Goal: Task Accomplishment & Management: Complete application form

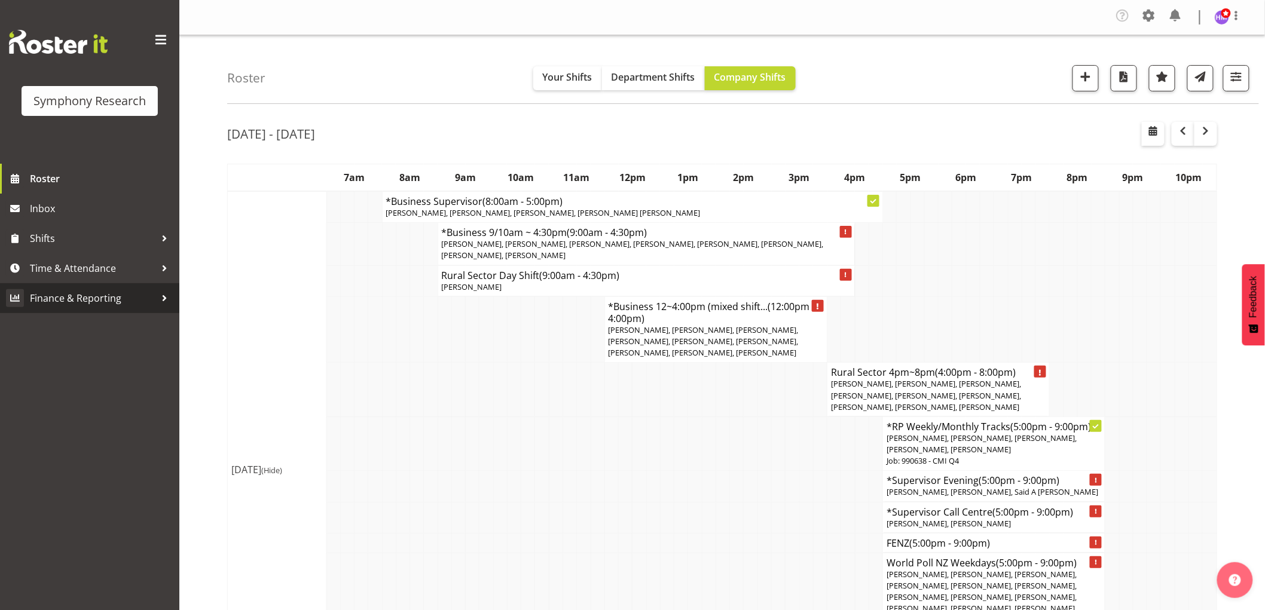
drag, startPoint x: 754, startPoint y: 157, endPoint x: 139, endPoint y: 286, distance: 628.2
click at [54, 276] on span "Time & Attendance" at bounding box center [92, 268] width 125 height 18
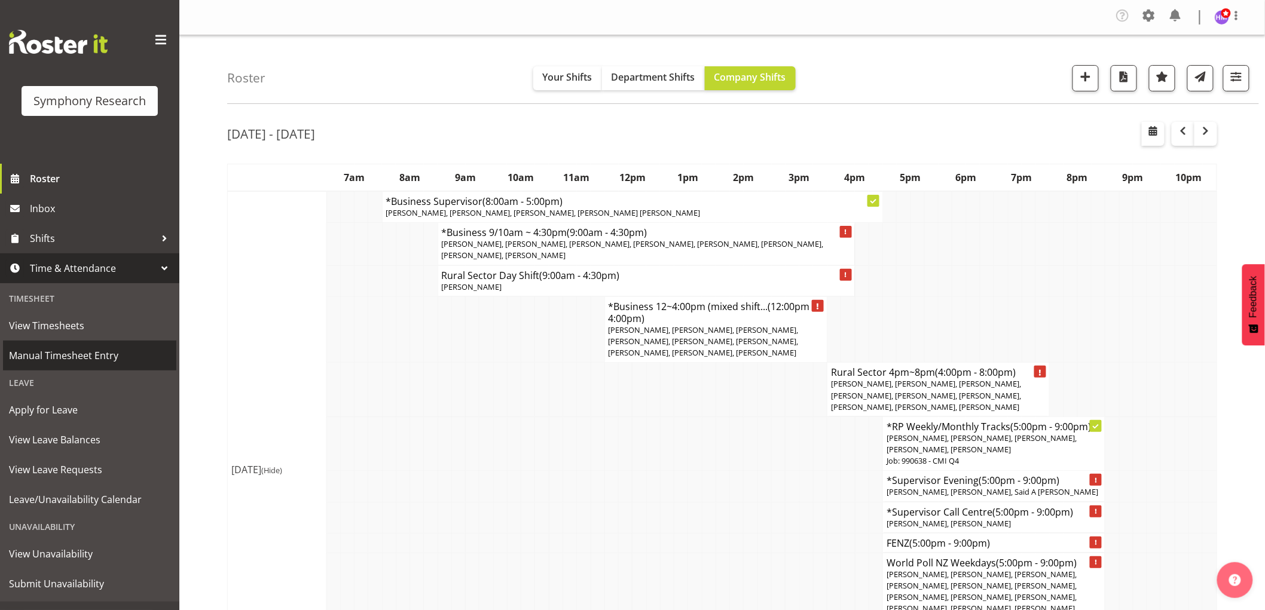
click at [69, 354] on span "Manual Timesheet Entry" at bounding box center [89, 356] width 161 height 18
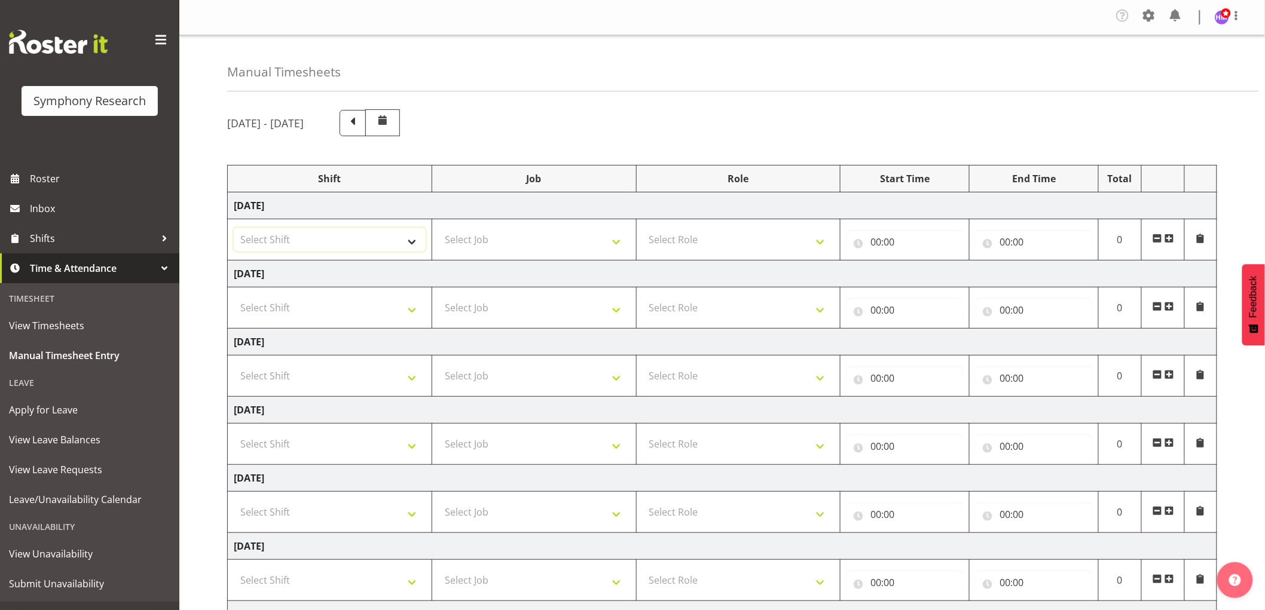
drag, startPoint x: 271, startPoint y: 252, endPoint x: 240, endPoint y: 241, distance: 32.9
click at [271, 252] on select "Select Shift !!Weekend Residential (Roster IT Shift Label) *Business 9/10am ~ 4…" at bounding box center [330, 240] width 192 height 24
select select "1607"
click at [234, 228] on select "Select Shift !!Weekend Residential (Roster IT Shift Label) *Business 9/10am ~ 4…" at bounding box center [330, 240] width 192 height 24
click at [500, 244] on select "Select Job 550060 IF Admin 553492 World Poll Aus Wave 2 Main 2025 553493 World …" at bounding box center [534, 240] width 192 height 24
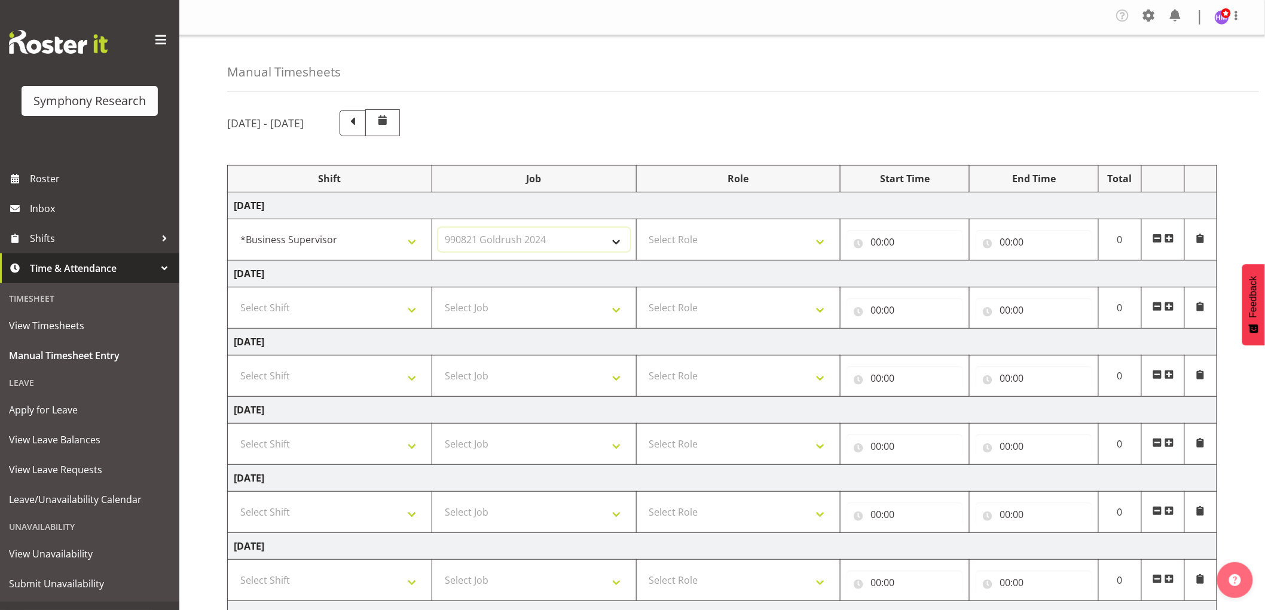
click at [438, 228] on select "Select Job 550060 IF Admin 553492 World Poll Aus Wave 2 Main 2025 553493 World …" at bounding box center [534, 240] width 192 height 24
drag, startPoint x: 470, startPoint y: 396, endPoint x: 500, endPoint y: 298, distance: 103.0
click at [497, 315] on tbody "[DATE] !!Weekend Residential (Roster IT Shift Label) *Business 9/10am ~ 4:30pm …" at bounding box center [722, 444] width 989 height 504
drag, startPoint x: 558, startPoint y: 229, endPoint x: 534, endPoint y: 251, distance: 33.0
click at [546, 238] on select "550060 IF Admin 553492 World Poll Aus Wave 2 Main 2025 553493 World Poll NZ Wav…" at bounding box center [534, 240] width 192 height 24
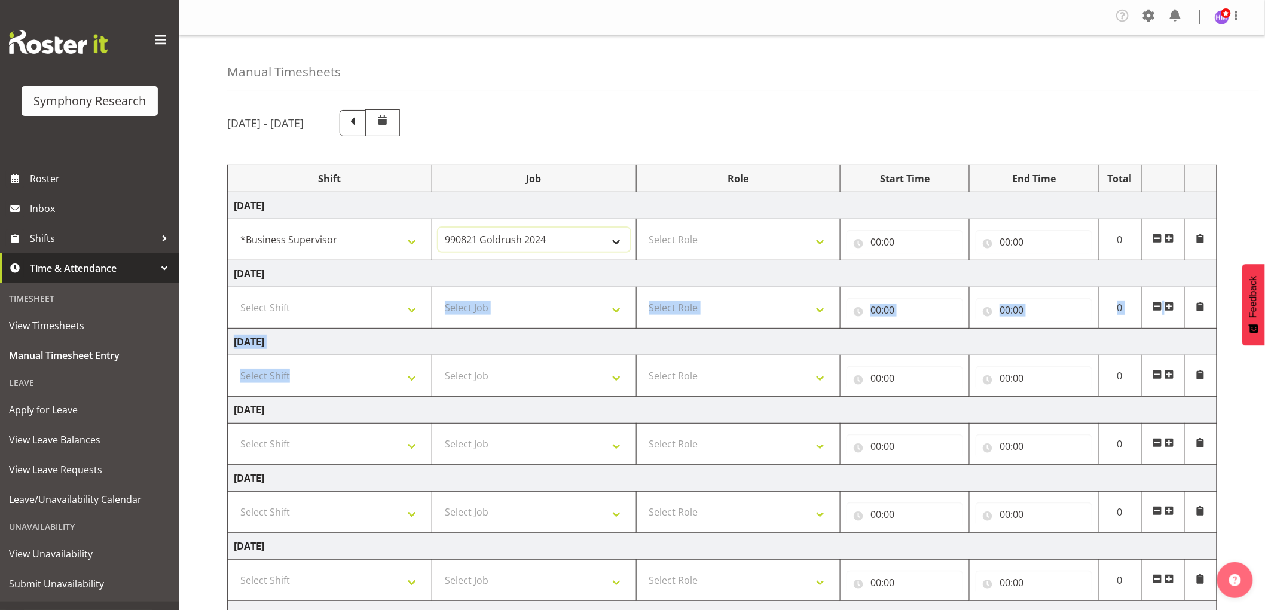
select select "743"
click at [438, 228] on select "550060 IF Admin 553492 World Poll Aus Wave 2 Main 2025 553493 World Poll NZ Wav…" at bounding box center [534, 240] width 192 height 24
drag, startPoint x: 690, startPoint y: 241, endPoint x: 674, endPoint y: 250, distance: 18.5
click at [690, 241] on select "Select Role Supervisor Interviewing Briefing" at bounding box center [738, 240] width 192 height 24
select select "45"
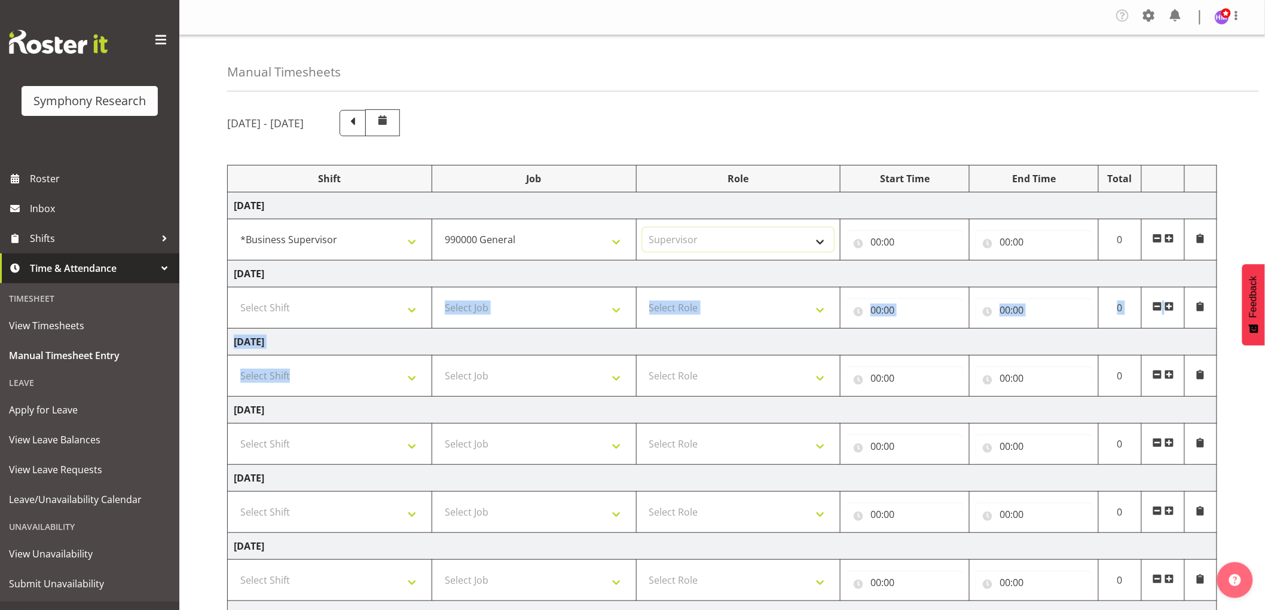
click at [642, 228] on select "Select Role Supervisor Interviewing Briefing" at bounding box center [738, 240] width 192 height 24
click at [904, 239] on input "00:00" at bounding box center [904, 242] width 117 height 24
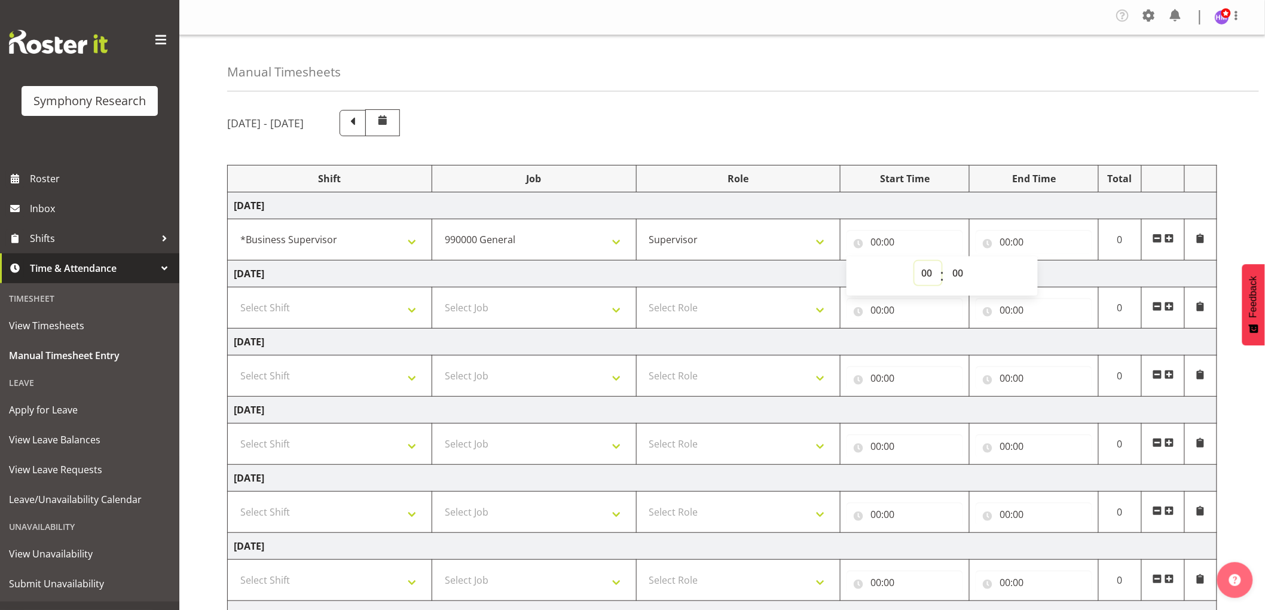
click at [924, 273] on select "00 01 02 03 04 05 06 07 08 09 10 11 12 13 14 15 16 17 18 19 20 21 22 23" at bounding box center [927, 273] width 27 height 24
select select "9"
click at [914, 262] on select "00 01 02 03 04 05 06 07 08 09 10 11 12 13 14 15 16 17 18 19 20 21 22 23" at bounding box center [927, 273] width 27 height 24
type input "09:00"
drag, startPoint x: 953, startPoint y: 272, endPoint x: 969, endPoint y: 266, distance: 17.2
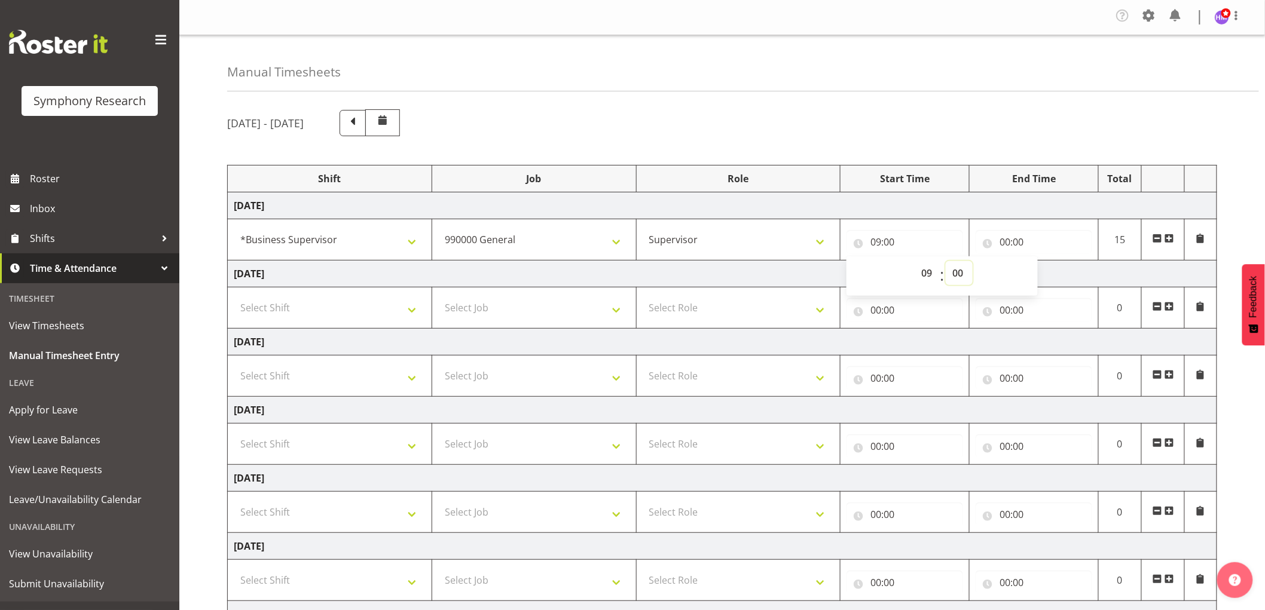
click at [967, 267] on select "00 01 02 03 04 05 06 07 08 09 10 11 12 13 14 15 16 17 18 19 20 21 22 23 24 25 2…" at bounding box center [958, 273] width 27 height 24
select select "30"
click at [945, 262] on select "00 01 02 03 04 05 06 07 08 09 10 11 12 13 14 15 16 17 18 19 20 21 22 23 24 25 2…" at bounding box center [958, 273] width 27 height 24
type input "09:30"
drag, startPoint x: 1003, startPoint y: 234, endPoint x: 1026, endPoint y: 261, distance: 35.1
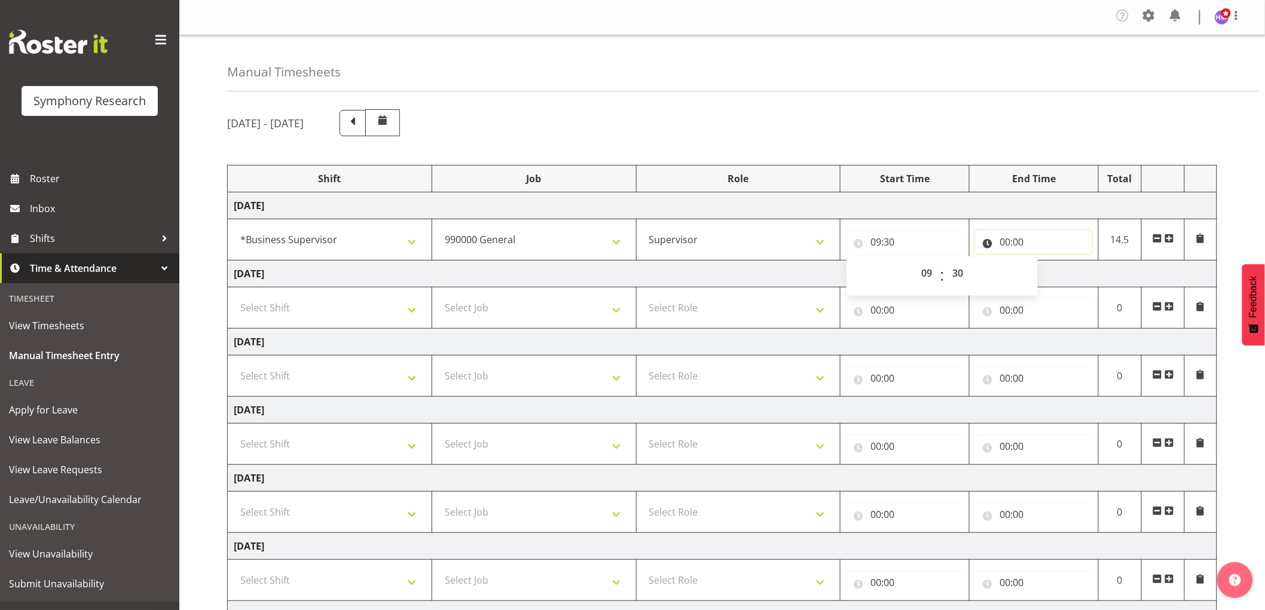
click at [1004, 234] on input "00:00" at bounding box center [1033, 242] width 117 height 24
click at [1054, 275] on select "00 01 02 03 04 05 06 07 08 09 10 11 12 13 14 15 16 17 18 19 20 21 22 23" at bounding box center [1056, 273] width 27 height 24
select select "10"
click at [1043, 262] on select "00 01 02 03 04 05 06 07 08 09 10 11 12 13 14 15 16 17 18 19 20 21 22 23" at bounding box center [1056, 273] width 27 height 24
type input "10:00"
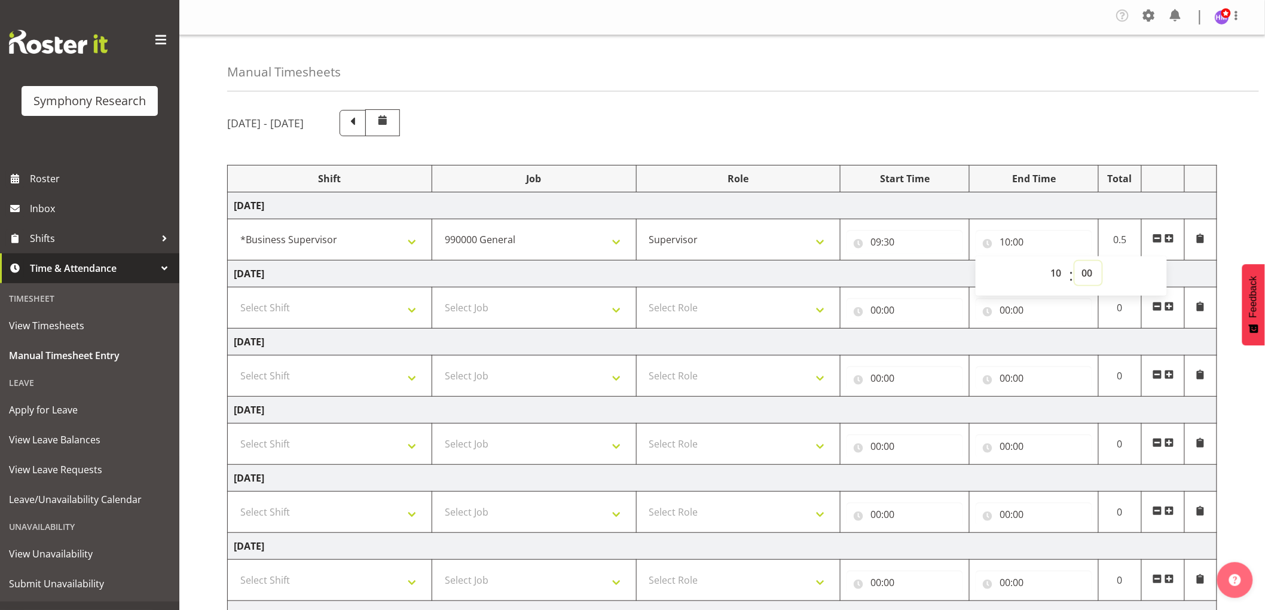
click at [1086, 267] on select "00 01 02 03 04 05 06 07 08 09 10 11 12 13 14 15 16 17 18 19 20 21 22 23 24 25 2…" at bounding box center [1087, 273] width 27 height 24
select select "30"
click at [1074, 262] on select "00 01 02 03 04 05 06 07 08 09 10 11 12 13 14 15 16 17 18 19 20 21 22 23 24 25 2…" at bounding box center [1087, 273] width 27 height 24
type input "10:30"
click at [960, 68] on div "Manual Timesheets" at bounding box center [742, 63] width 1031 height 56
